Goal: Find specific page/section: Locate a particular part of the current website

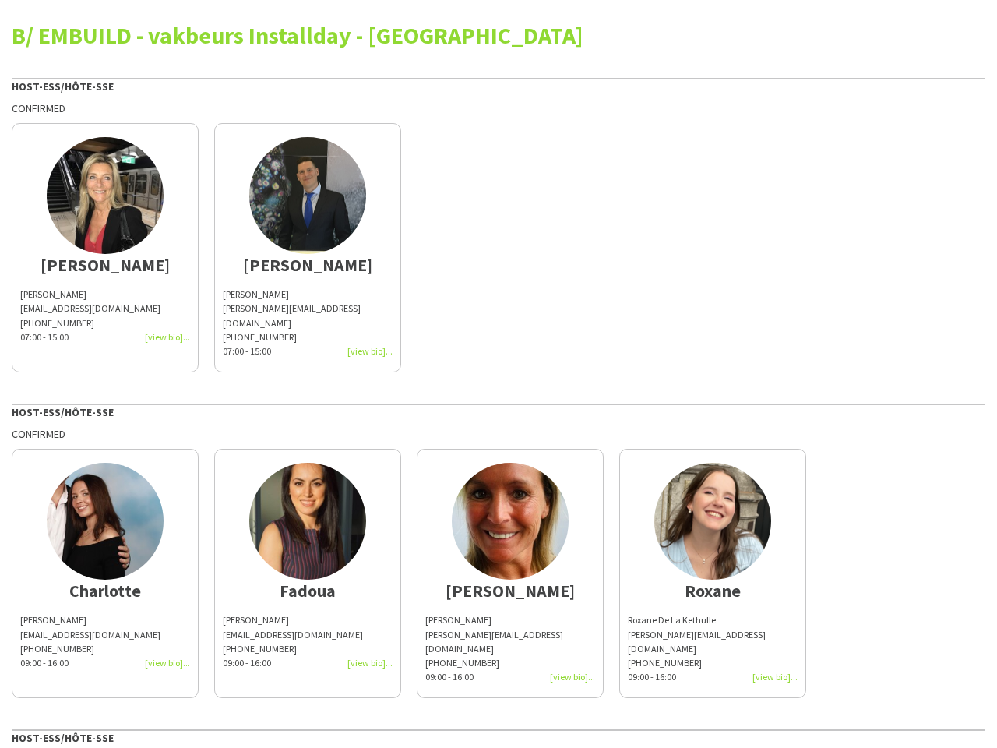
click at [498, 374] on div "B/ EMBUILD - vakbeurs Installday - [GEOGRAPHIC_DATA] Host-ess/Hôte-sse Confirme…" at bounding box center [498, 510] width 997 height 1021
click at [105, 241] on img at bounding box center [105, 195] width 117 height 117
click at [308, 241] on img at bounding box center [307, 195] width 117 height 117
click at [105, 552] on img at bounding box center [105, 521] width 117 height 117
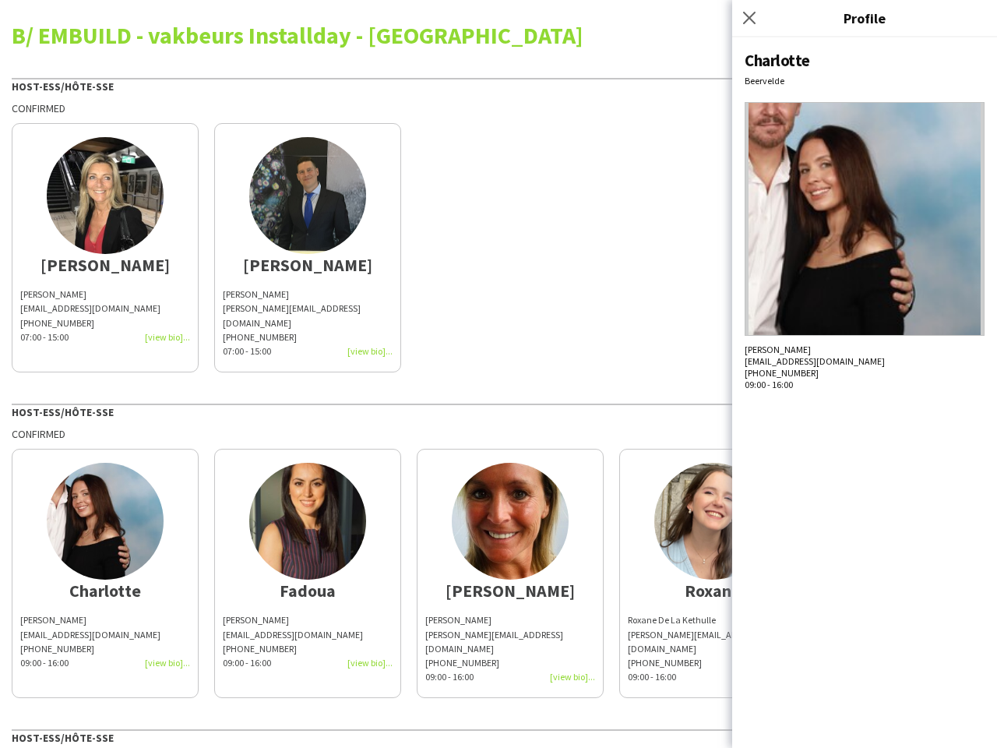
click at [308, 552] on img at bounding box center [307, 521] width 117 height 117
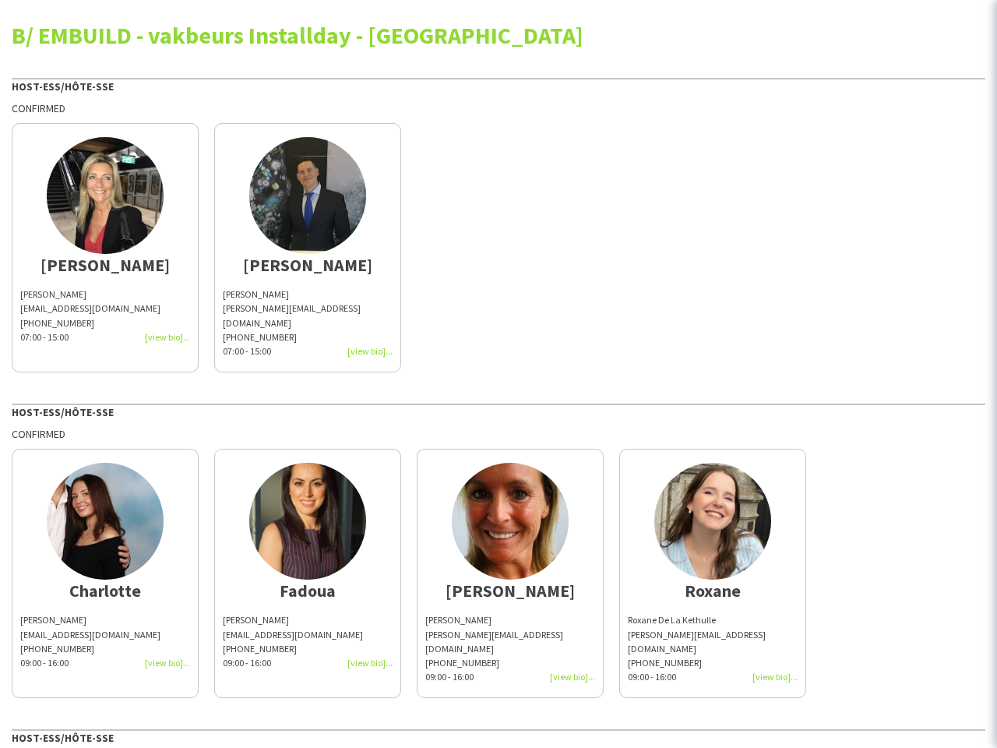
click at [510, 552] on img at bounding box center [510, 521] width 117 height 117
click at [713, 552] on img at bounding box center [712, 521] width 117 height 117
